Goal: Book appointment/travel/reservation

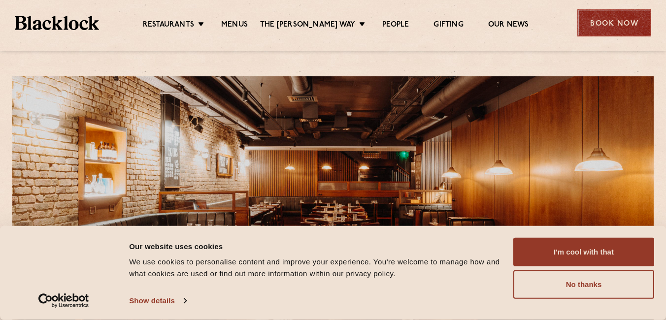
click at [601, 18] on div "Book Now" at bounding box center [614, 22] width 74 height 27
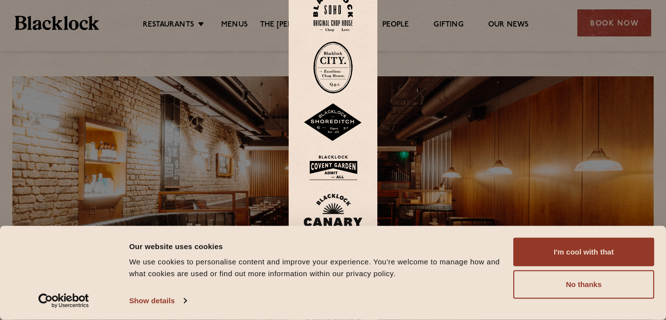
click at [330, 164] on img at bounding box center [332, 168] width 59 height 32
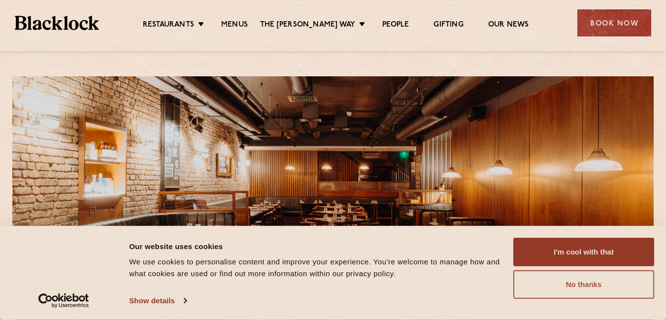
click at [551, 285] on button "No thanks" at bounding box center [583, 284] width 141 height 29
